Goal: Transaction & Acquisition: Download file/media

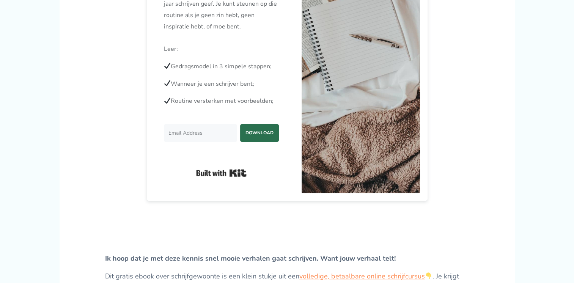
scroll to position [235, 0]
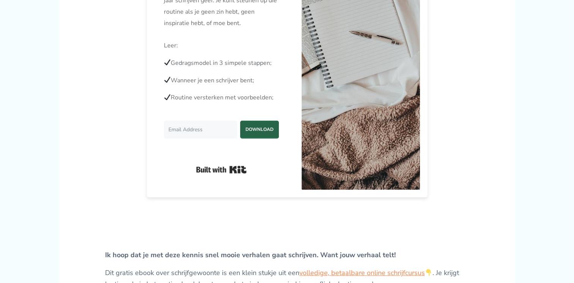
click at [265, 137] on span "DOWNLOAD" at bounding box center [259, 129] width 39 height 16
type input "katinkadamen@gmail.com"
click at [252, 137] on span "DOWNLOAD" at bounding box center [259, 129] width 39 height 16
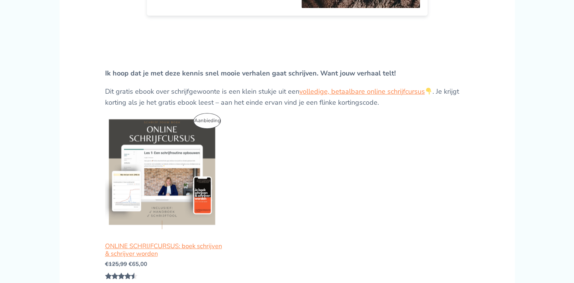
scroll to position [437, 0]
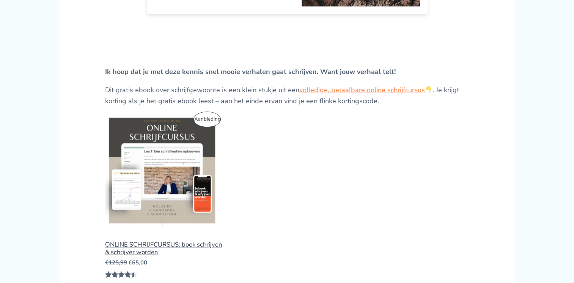
click at [193, 256] on div "ONLINE SCHRIJFCURSUS: boek schrijven & schrijver worden" at bounding box center [163, 248] width 117 height 15
